Goal: Obtain resource: Download file/media

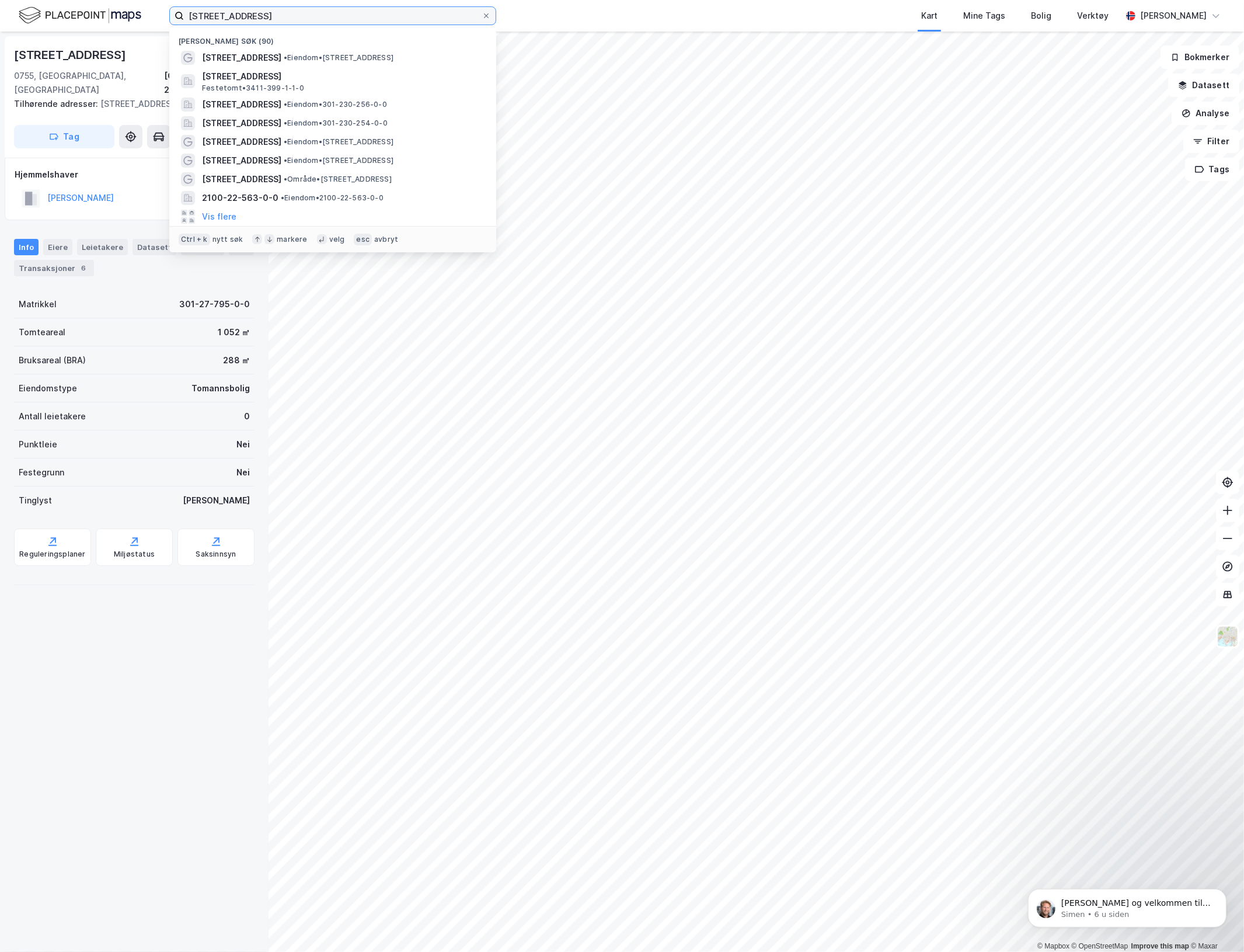
drag, startPoint x: 265, startPoint y: 18, endPoint x: -1, endPoint y: -5, distance: 267.0
click at [0, 0] on html "nordengveien 37 Nylige søk (90) Nordengveien 37 • Eiendom • [STREET_ADDRESS], R…" at bounding box center [622, 476] width 1244 height 952
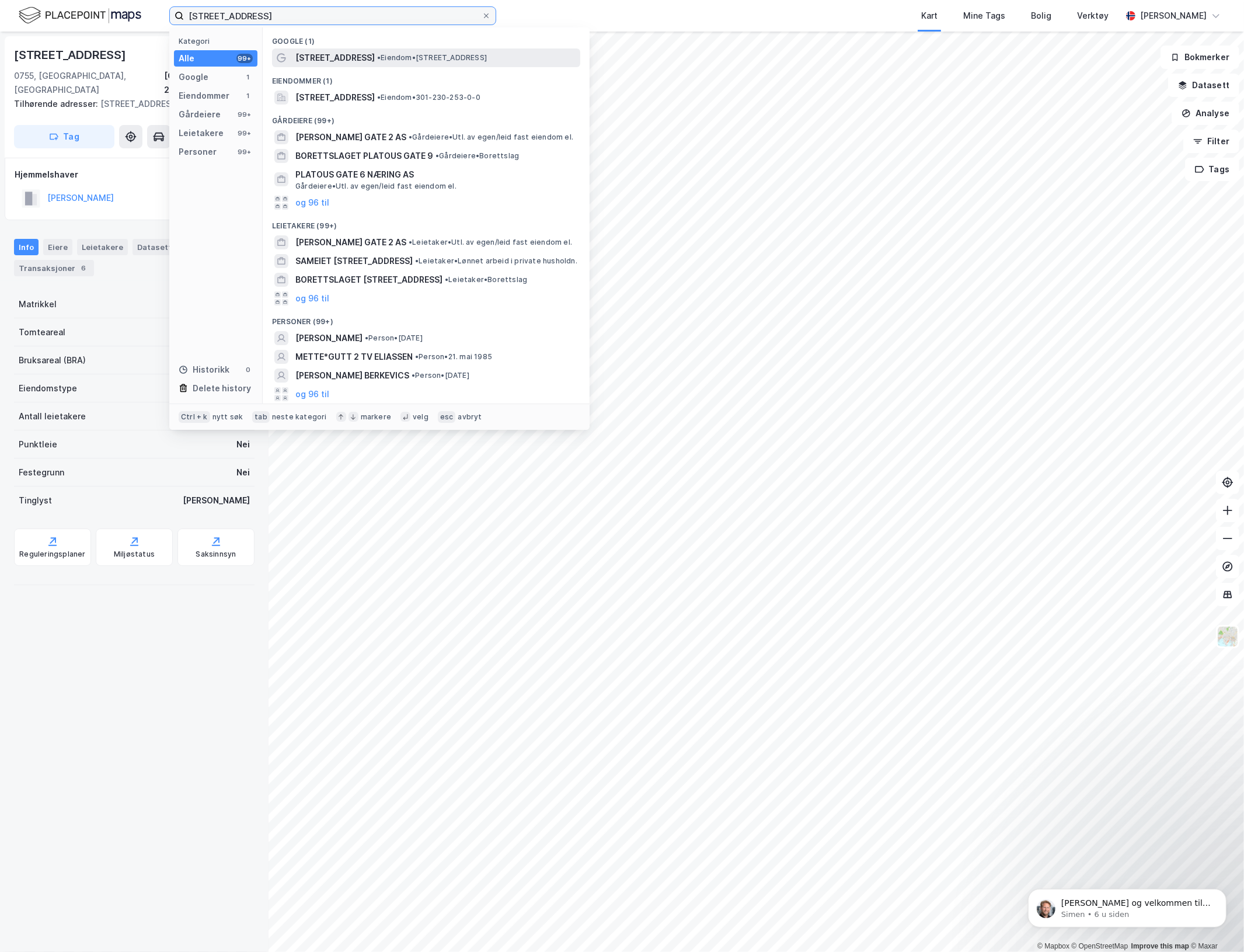
type input "[STREET_ADDRESS]"
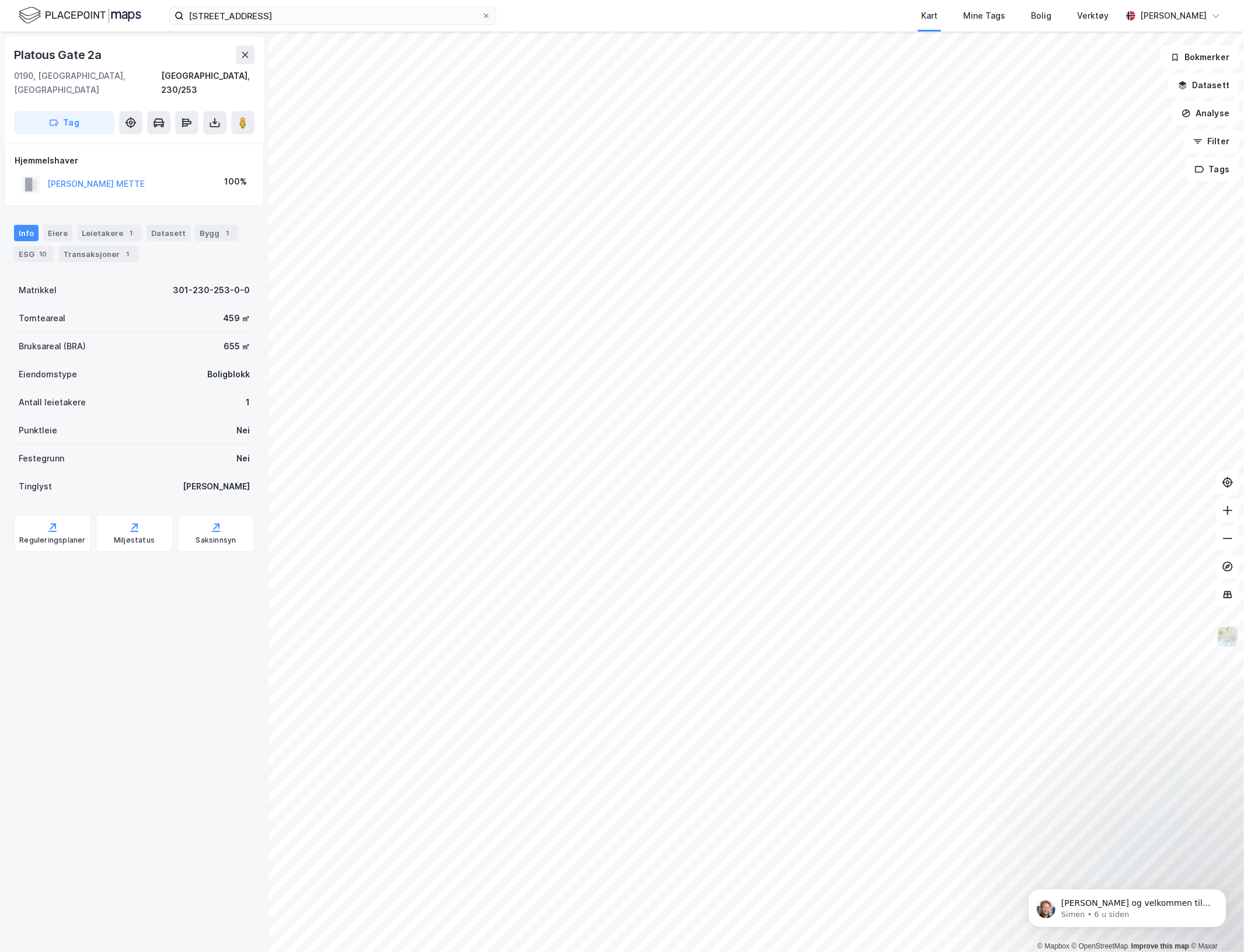
click at [1231, 632] on img at bounding box center [1228, 636] width 22 height 22
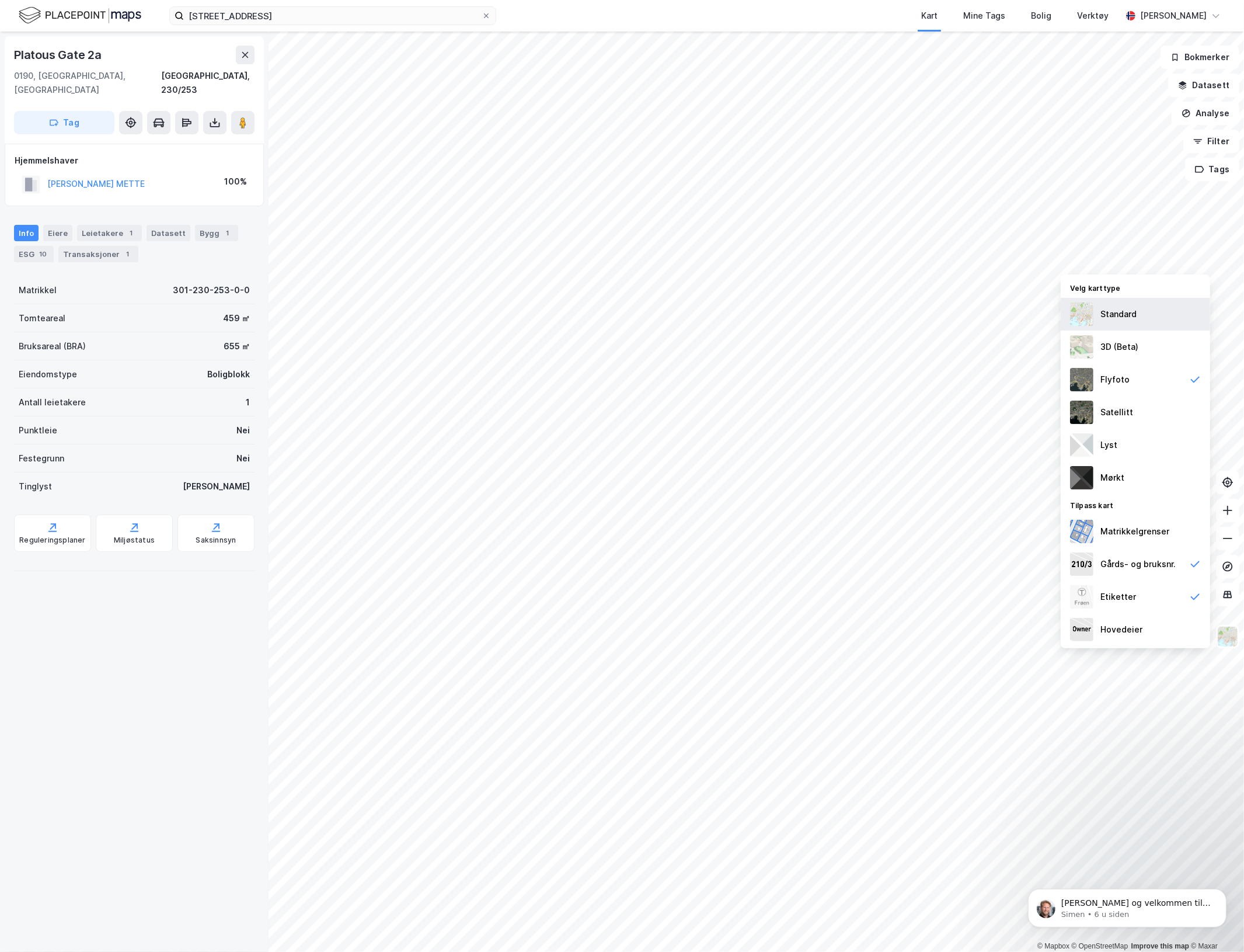
click at [1127, 301] on div "Standard" at bounding box center [1135, 314] width 150 height 33
click at [1128, 407] on div "Satellitt" at bounding box center [1116, 412] width 33 height 14
click at [1128, 388] on div "Flyfoto" at bounding box center [1135, 379] width 150 height 33
click at [1131, 409] on div "Satellitt" at bounding box center [1135, 412] width 150 height 33
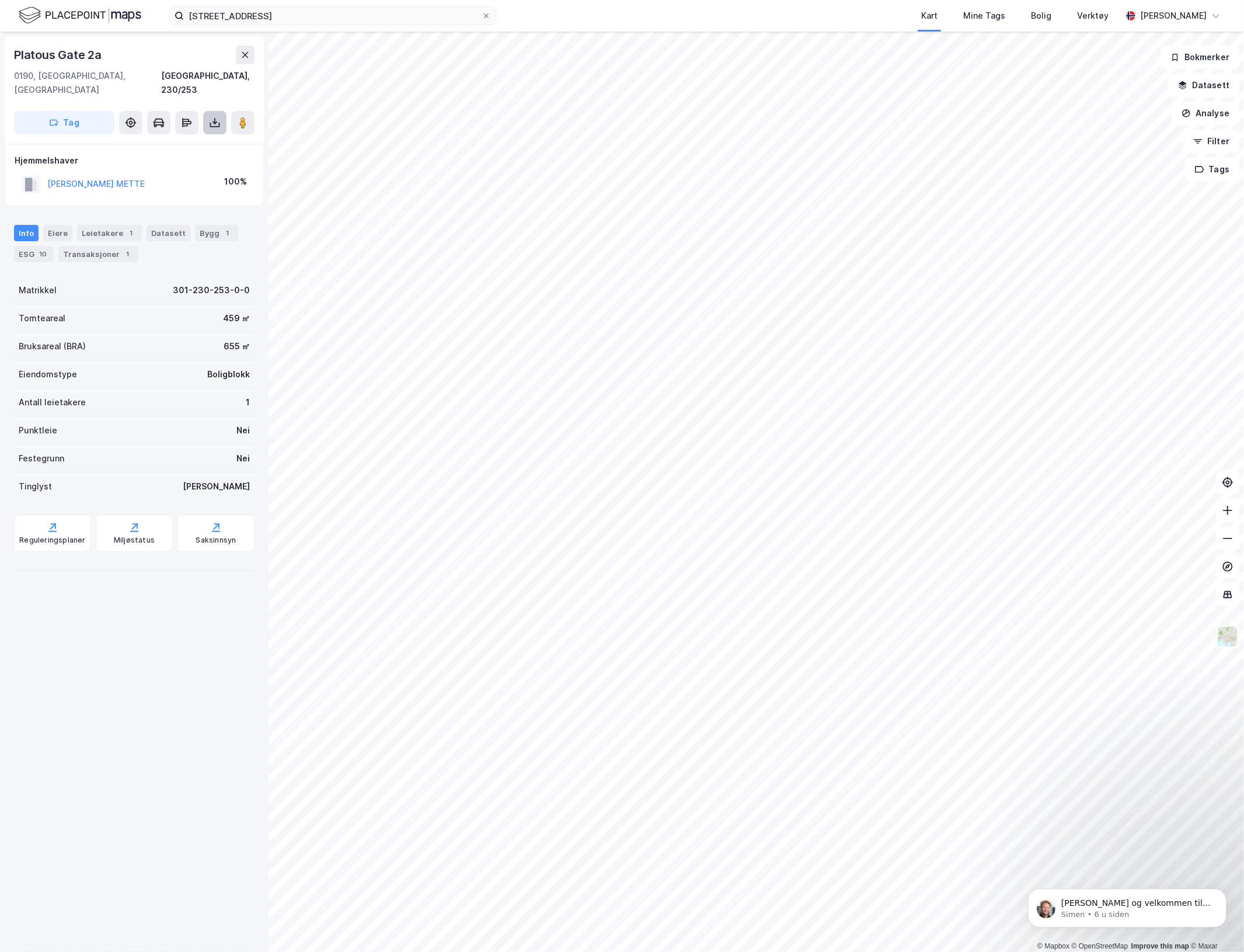
click at [218, 111] on button at bounding box center [215, 122] width 23 height 23
click at [181, 141] on div "Last ned grunnbok" at bounding box center [157, 146] width 68 height 9
